Goal: Task Accomplishment & Management: Manage account settings

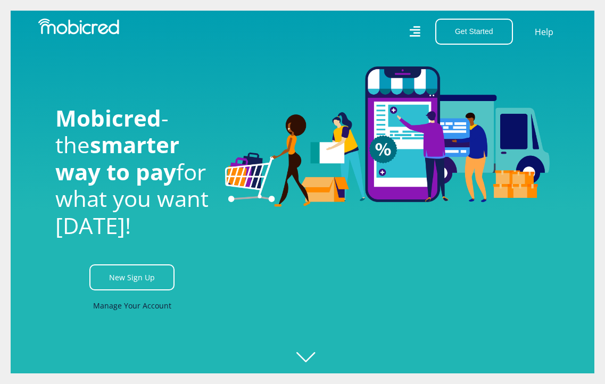
click at [137, 307] on link "Manage Your Account" at bounding box center [132, 306] width 78 height 24
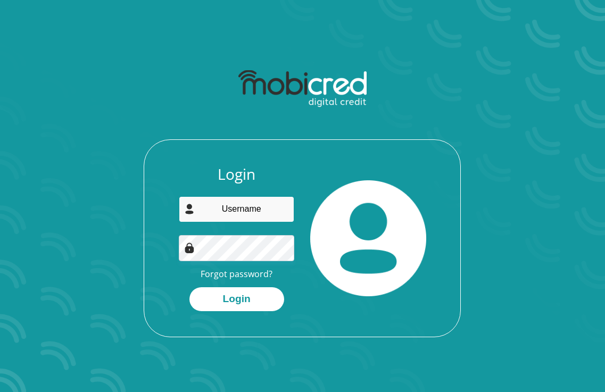
type input "glenduncanngondo@gmail.com"
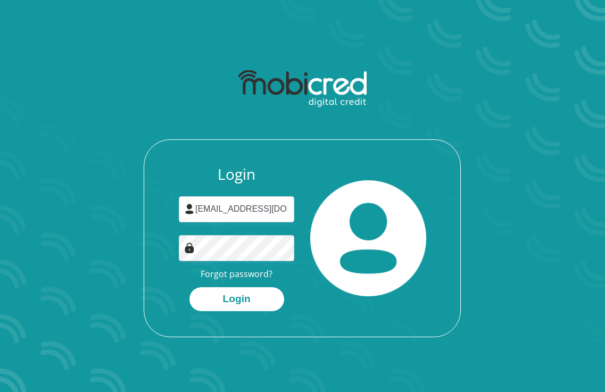
click at [97, 288] on div "Login glenduncanngondo@gmail.com Forgot password? Login" at bounding box center [303, 200] width 476 height 273
click at [236, 300] on button "Login" at bounding box center [236, 299] width 95 height 24
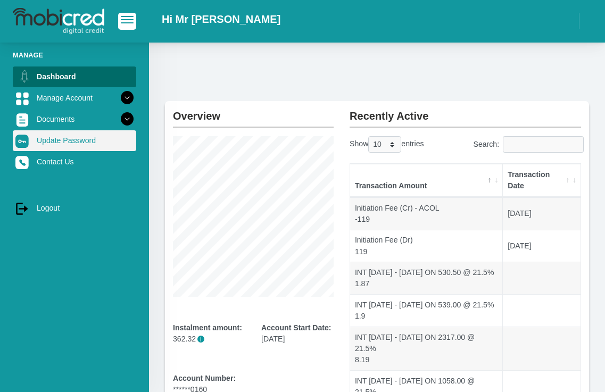
click at [79, 139] on link "Update Password" at bounding box center [74, 140] width 123 height 20
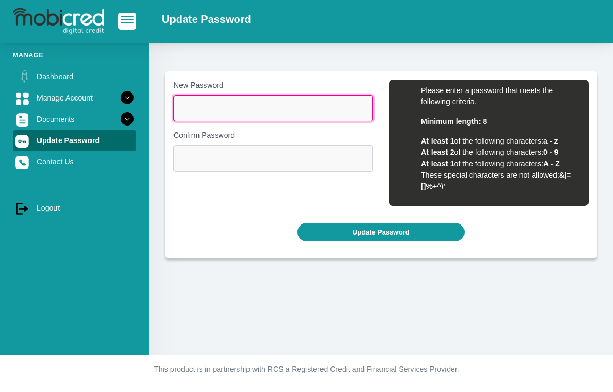
click at [237, 105] on input "New Password" at bounding box center [272, 108] width 199 height 26
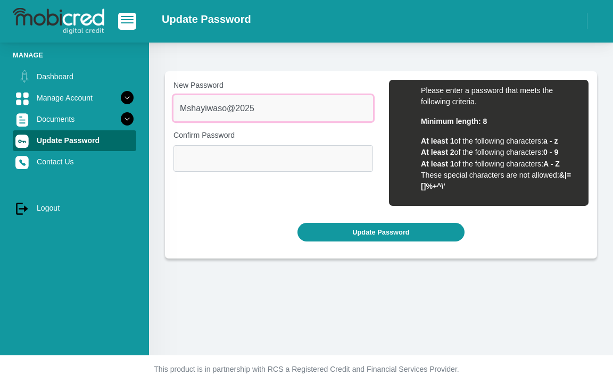
type input "Mshayiwaso@2025"
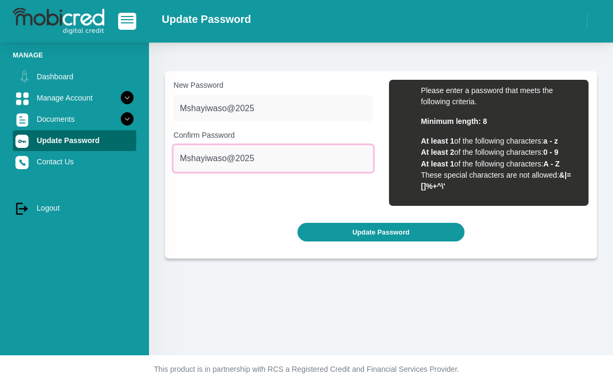
type input "Mshayiwaso@2025"
click at [297, 223] on button "Update Password" at bounding box center [380, 232] width 166 height 19
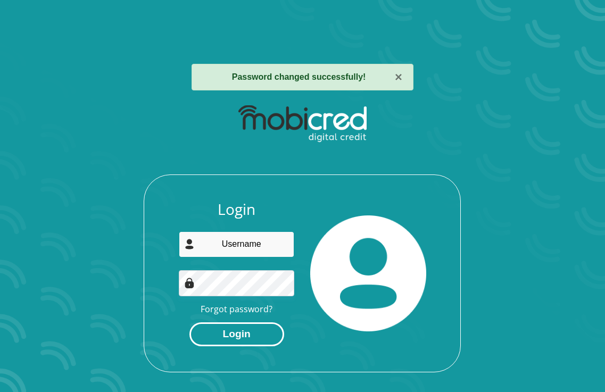
type input "[EMAIL_ADDRESS][DOMAIN_NAME]"
click at [241, 337] on button "Login" at bounding box center [236, 334] width 95 height 24
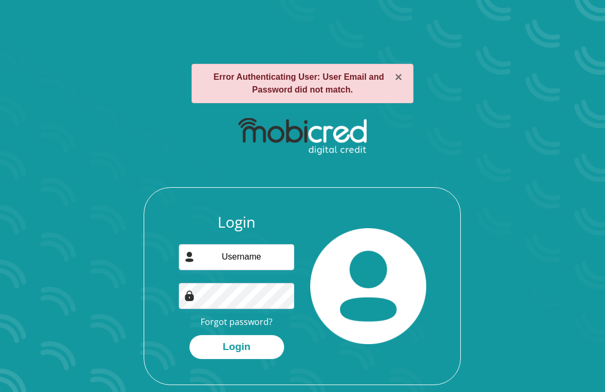
type input "glenduncanngondo@gmail.com"
click at [189, 335] on button "Login" at bounding box center [236, 347] width 95 height 24
